Goal: Use online tool/utility: Utilize a website feature to perform a specific function

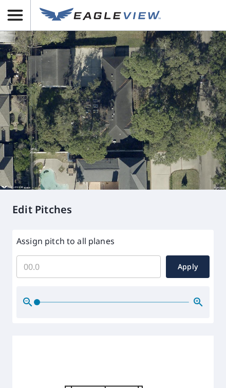
scroll to position [187, 0]
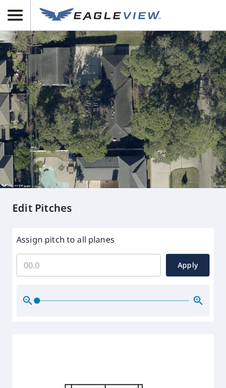
click at [45, 277] on input "Assign pitch to all planes" at bounding box center [88, 265] width 144 height 29
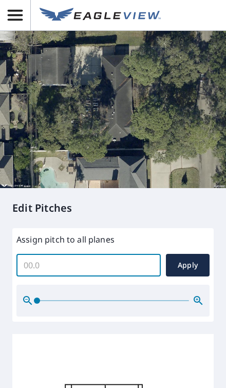
scroll to position [12, 0]
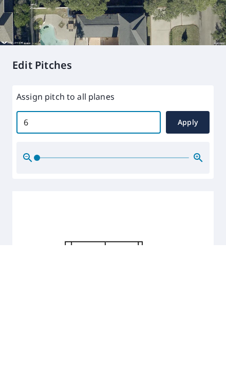
type input "6"
click at [195, 259] on span "Apply" at bounding box center [187, 265] width 27 height 13
type input "6"
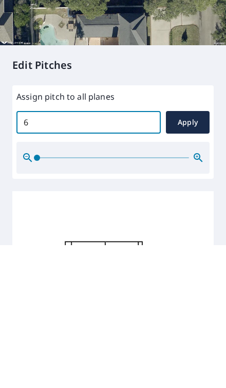
type input "6"
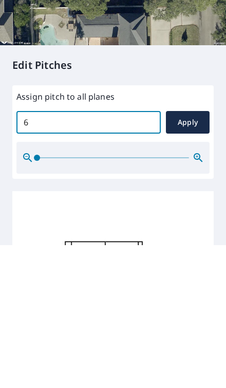
type input "6"
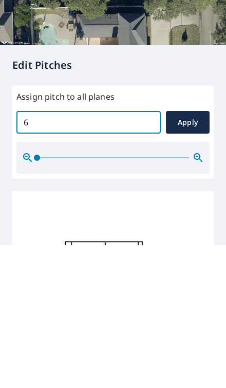
type input "6"
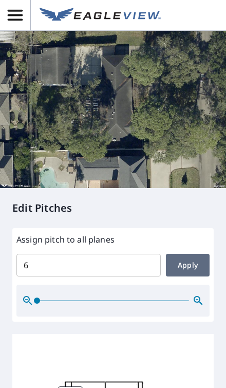
scroll to position [45, 0]
click at [194, 259] on span "Apply" at bounding box center [187, 265] width 27 height 13
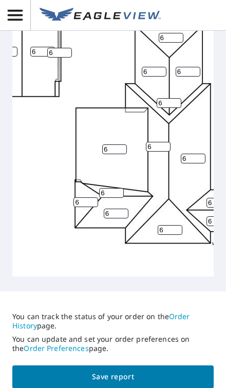
scroll to position [564, 0]
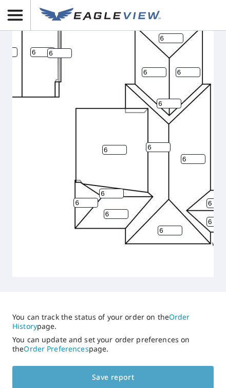
click at [181, 371] on span "Save report" at bounding box center [113, 377] width 185 height 13
